Goal: Information Seeking & Learning: Learn about a topic

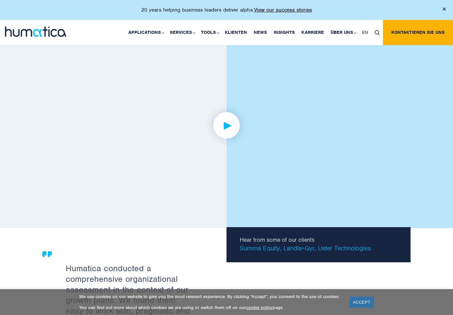
scroll to position [1048, 0]
click at [231, 126] on img at bounding box center [226, 125] width 51 height 51
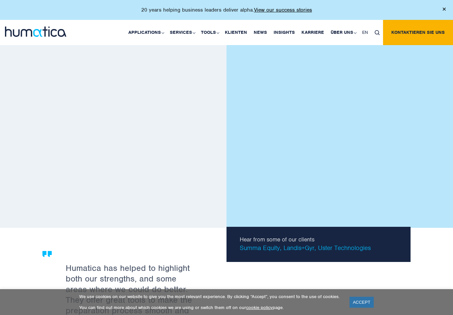
click at [364, 304] on link "ACCEPT" at bounding box center [362, 302] width 24 height 11
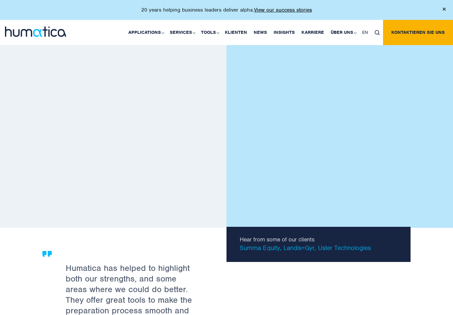
click at [284, 145] on link at bounding box center [226, 125] width 368 height 206
click at [243, 141] on img at bounding box center [226, 125] width 51 height 51
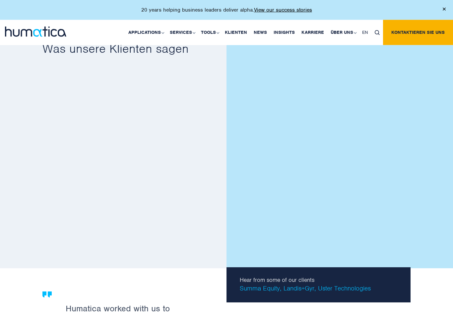
scroll to position [1008, 0]
click at [0, 0] on link "Überblick" at bounding box center [0, 0] width 0 height 0
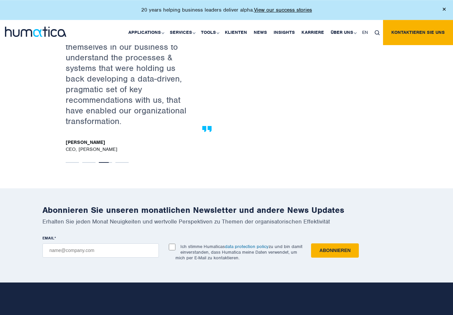
scroll to position [1160, 0]
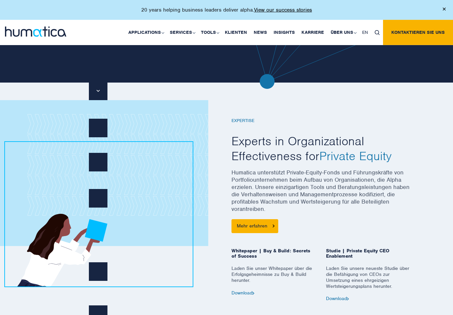
scroll to position [179, 0]
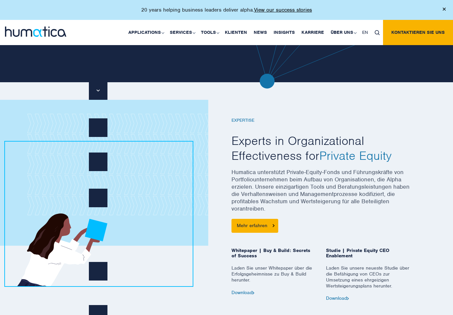
click at [396, 187] on p "Humatica unterstützt Private-Equity-Fonds und Führungskräfte von Portfoliounter…" at bounding box center [321, 194] width 179 height 50
click at [256, 224] on link "Mehr erfahren" at bounding box center [255, 226] width 47 height 14
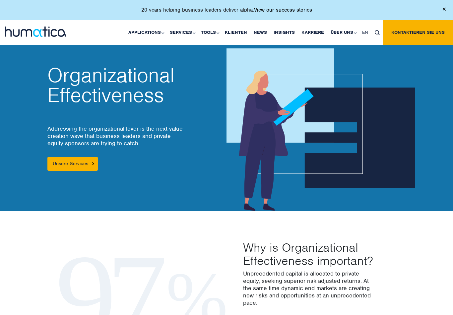
click at [66, 164] on link "Unsere Services" at bounding box center [72, 164] width 50 height 14
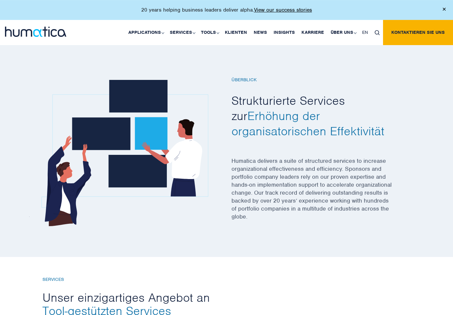
scroll to position [162, 0]
